Goal: Communication & Community: Answer question/provide support

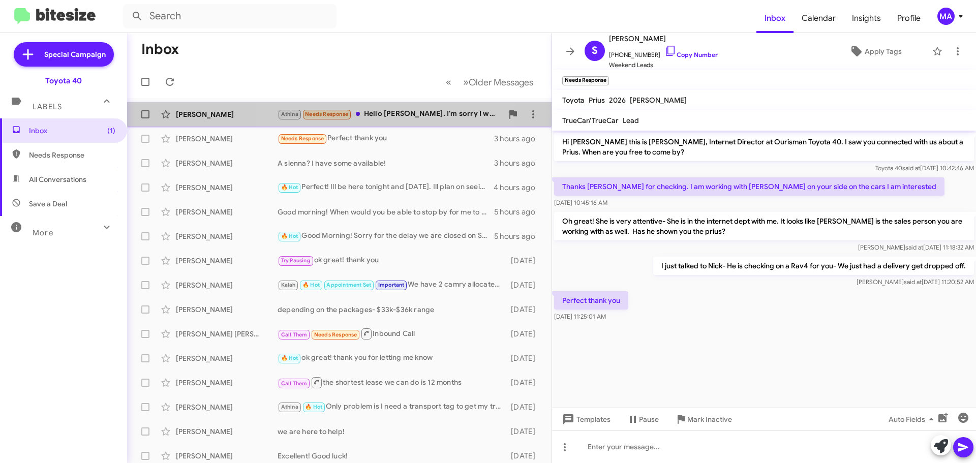
click at [395, 114] on div "[PERSON_NAME] Needs Response Hello [PERSON_NAME]. I'm sorry I wasn't able to an…" at bounding box center [390, 114] width 225 height 12
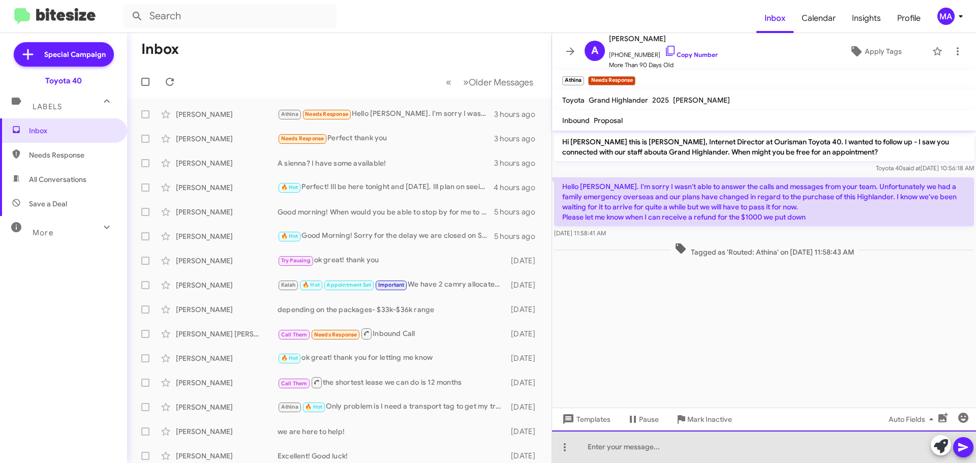
click at [615, 443] on div at bounding box center [764, 447] width 424 height 33
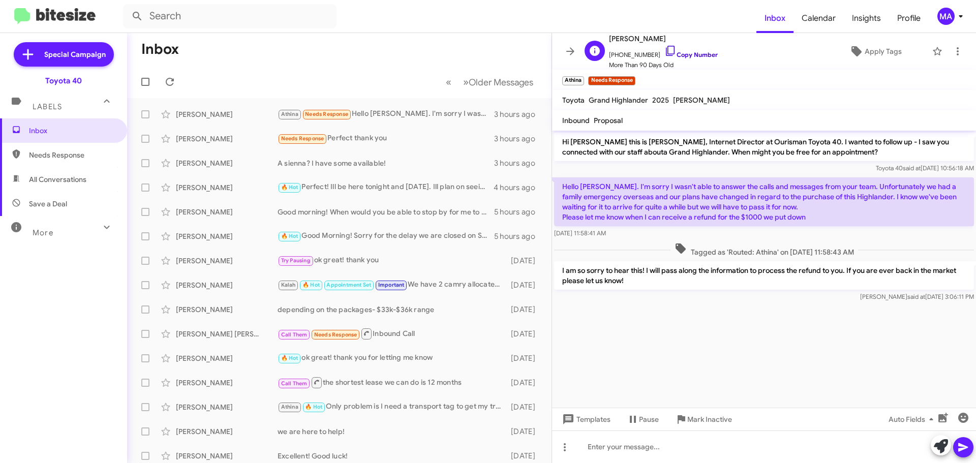
click at [664, 50] on icon at bounding box center [670, 51] width 12 height 12
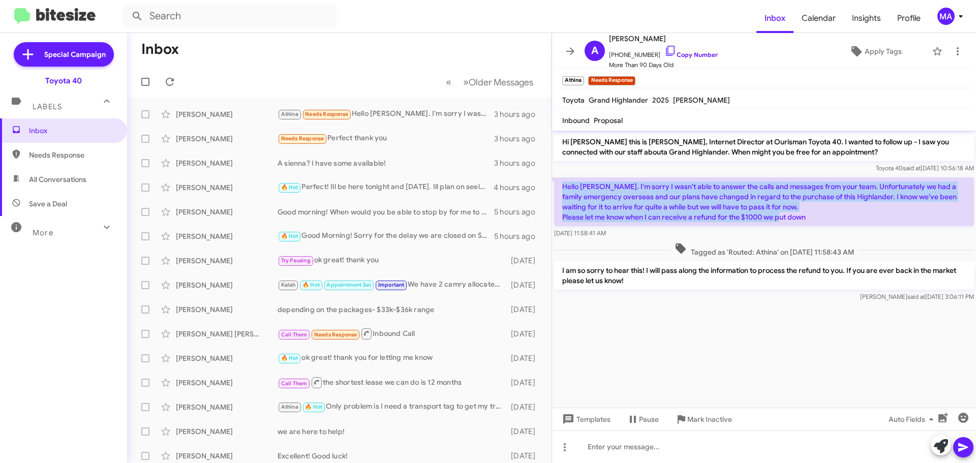
drag, startPoint x: 807, startPoint y: 216, endPoint x: 562, endPoint y: 189, distance: 246.5
click at [562, 189] on p "Hello [PERSON_NAME]. I'm sorry I wasn't able to answer the calls and messages f…" at bounding box center [764, 201] width 420 height 49
copy p "Hello [PERSON_NAME]. I'm sorry I wasn't able to answer the calls and messages f…"
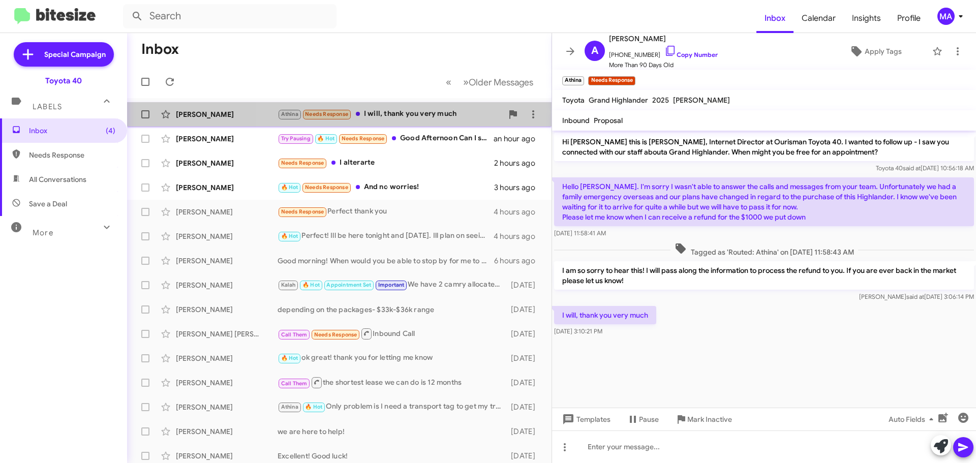
click at [423, 115] on div "Athina Needs Response I will, thank you very much" at bounding box center [390, 114] width 225 height 12
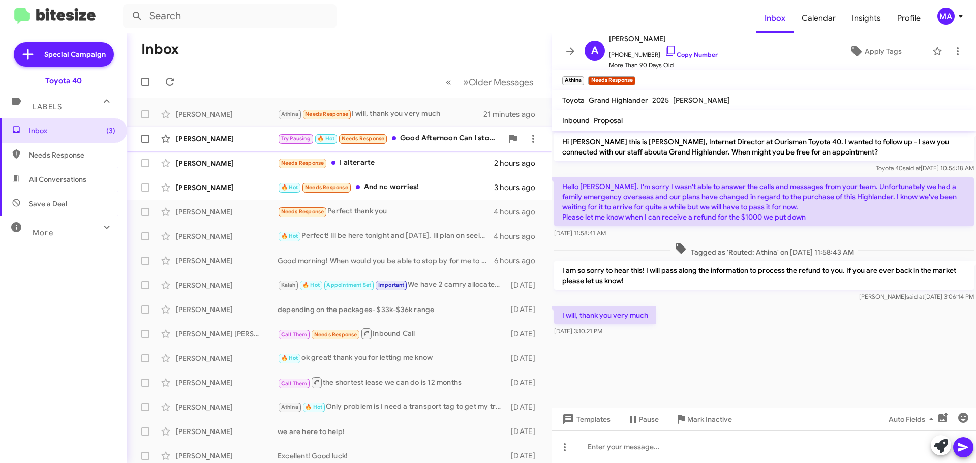
click at [426, 134] on div "Try Pausing 🔥 Hot Needs Response Good Afternoon Can I stop in [DATE] on my way …" at bounding box center [390, 139] width 225 height 12
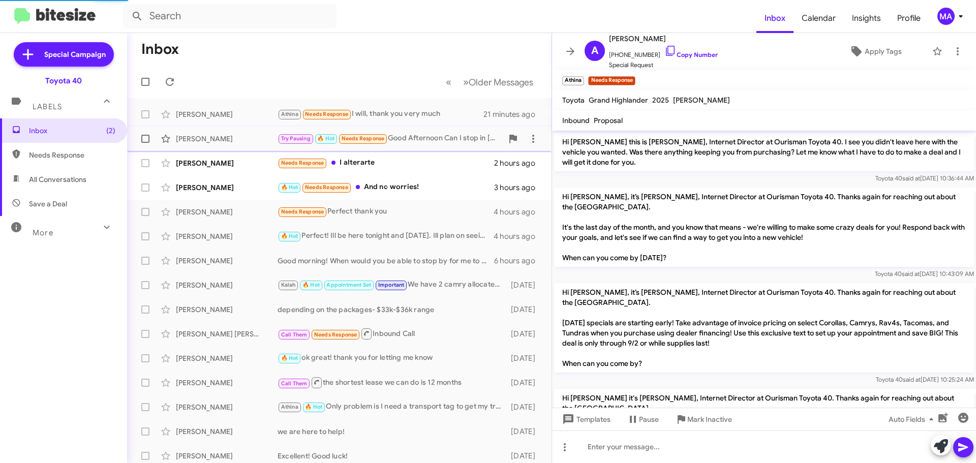
scroll to position [521, 0]
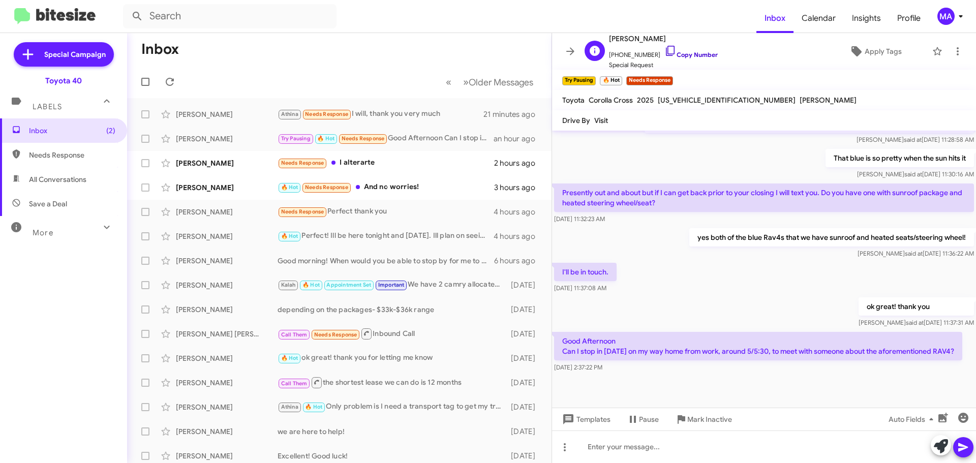
click at [666, 54] on icon at bounding box center [670, 51] width 9 height 10
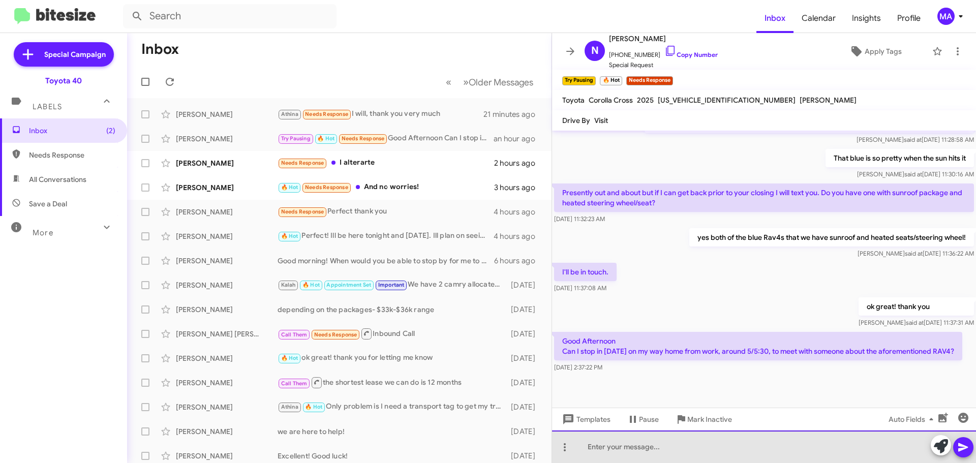
click at [623, 450] on div at bounding box center [764, 447] width 424 height 33
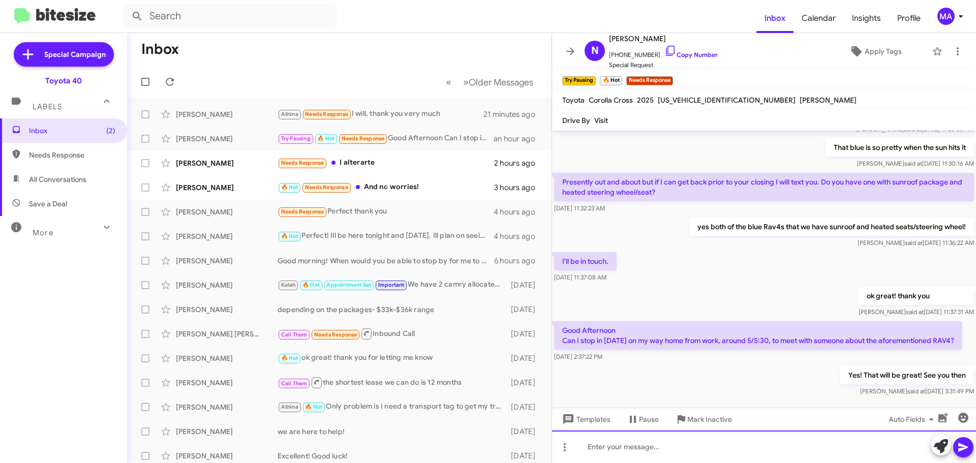
scroll to position [558, 0]
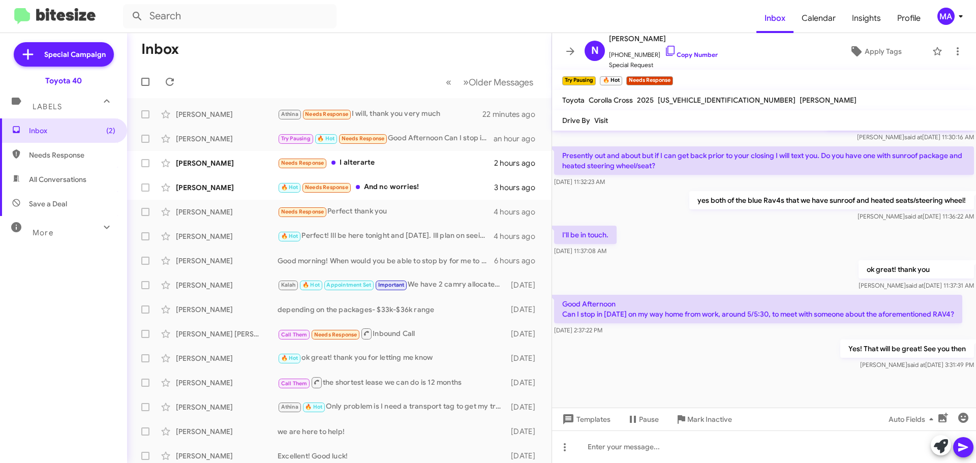
drag, startPoint x: 660, startPoint y: 335, endPoint x: 563, endPoint y: 303, distance: 102.1
click at [563, 303] on div "Good Afternoon Can I stop in [DATE] on my way home from work, around 5/5:30, to…" at bounding box center [758, 315] width 408 height 41
copy div "Good Afternoon Can I stop in [DATE] on my way home from work, around 5/5:30, to…"
click at [675, 339] on div "Yes! That will be great! See you then [PERSON_NAME] said at [DATE] 3:31:49 PM" at bounding box center [764, 355] width 424 height 35
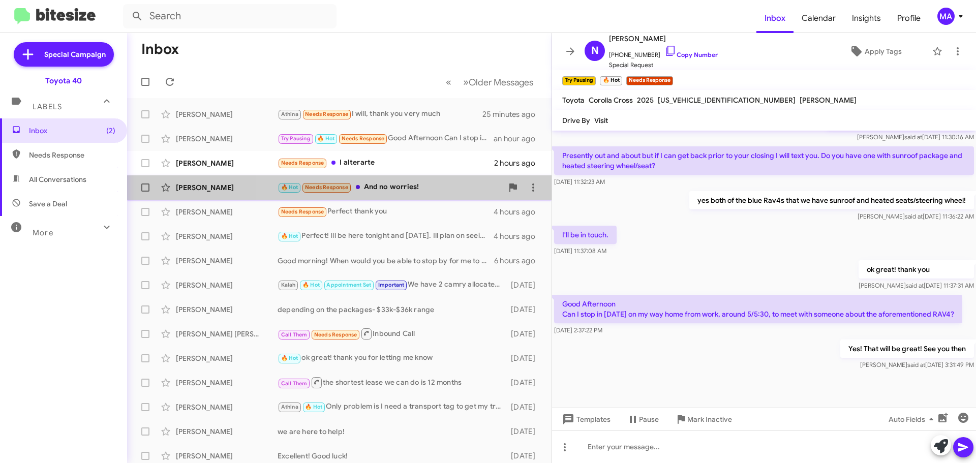
click at [420, 192] on div "🔥 Hot Needs Response And no worries!" at bounding box center [390, 187] width 225 height 12
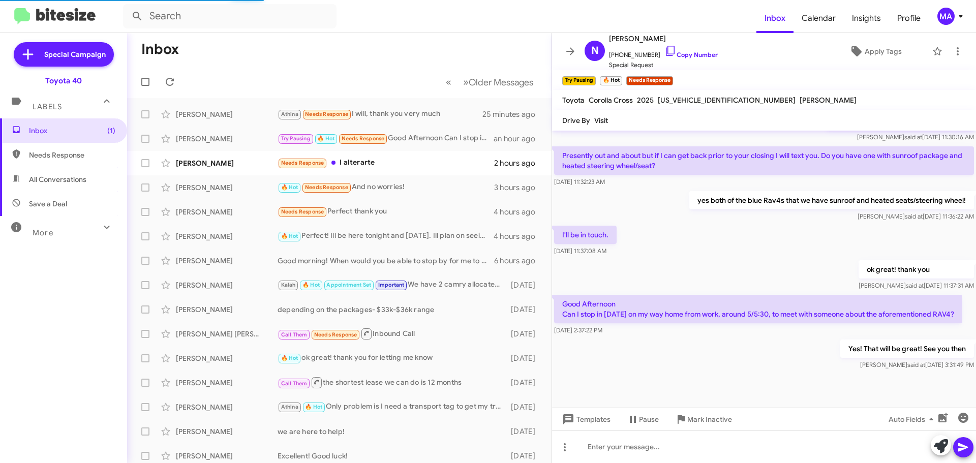
scroll to position [84, 0]
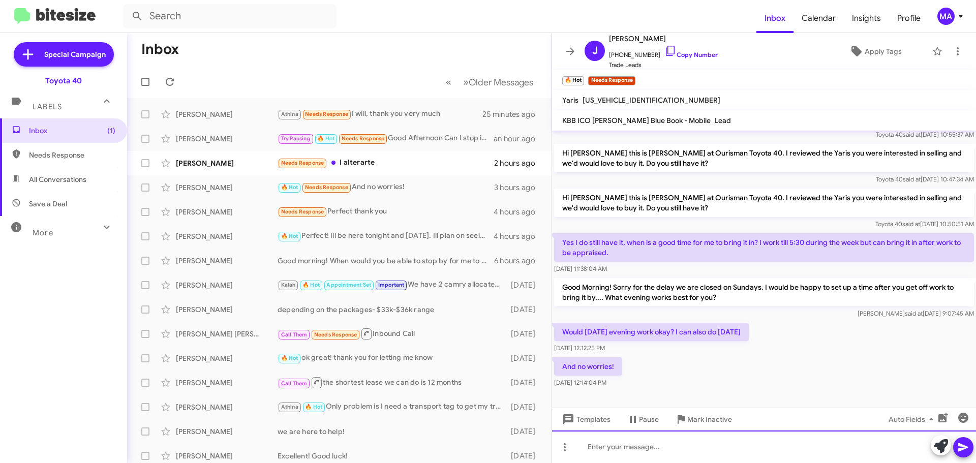
click at [622, 448] on div at bounding box center [764, 447] width 424 height 33
click at [775, 446] on div "[DATE] evening I can set you up with one of my buyers... [DATE] I can" at bounding box center [764, 447] width 424 height 33
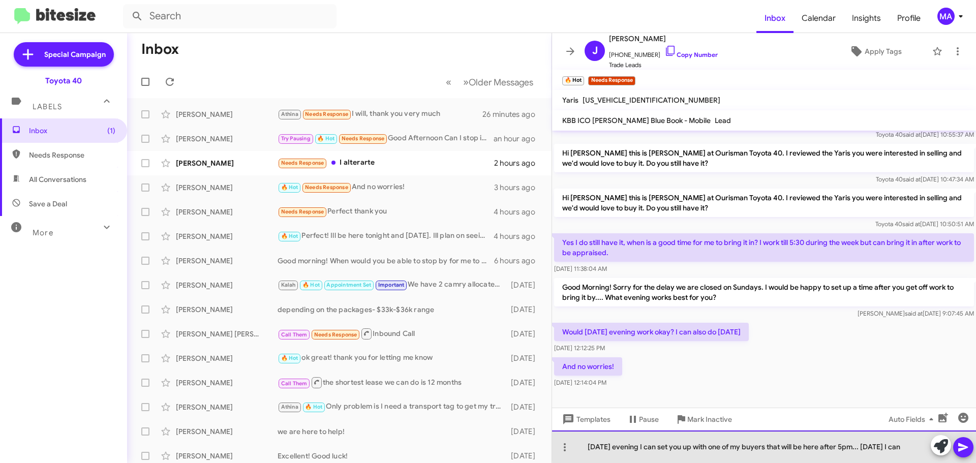
click at [876, 443] on div "[DATE] evening I can set you up with one of my buyers that will be here after 5…" at bounding box center [764, 447] width 424 height 33
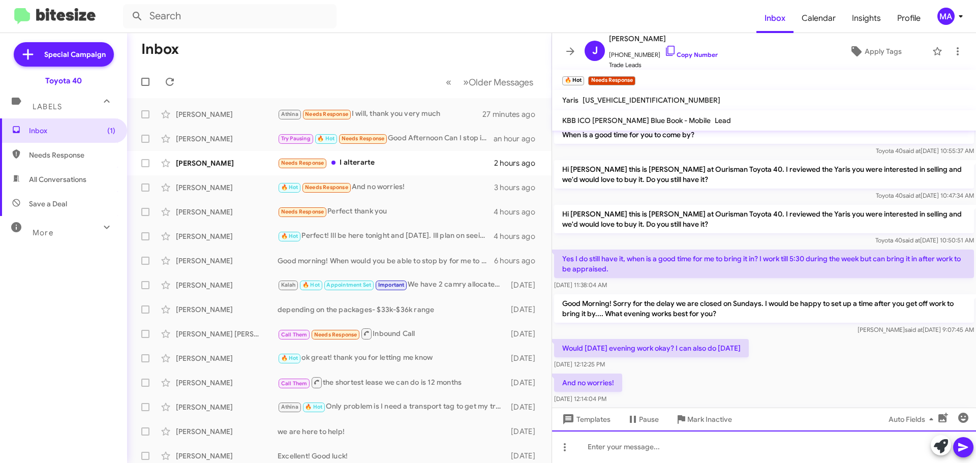
scroll to position [132, 0]
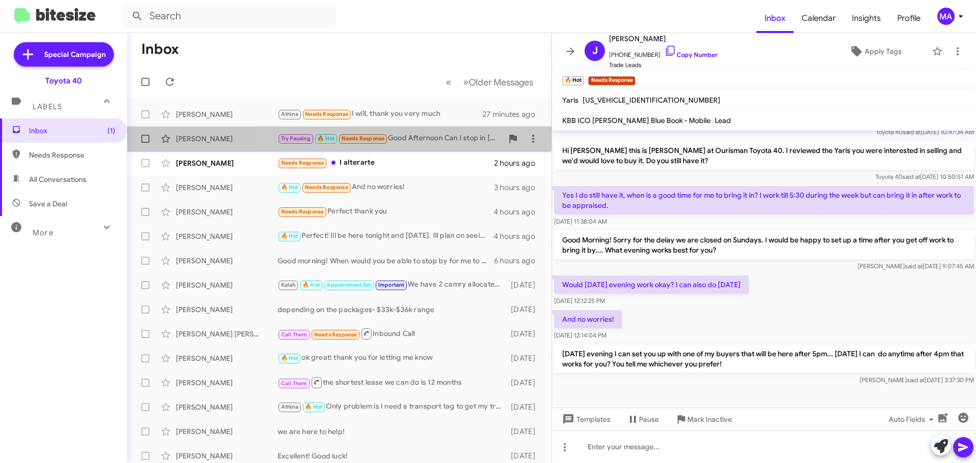
click at [422, 135] on div "Try Pausing 🔥 Hot Needs Response Good Afternoon Can I stop in [DATE] on my way …" at bounding box center [390, 139] width 225 height 12
